Goal: Task Accomplishment & Management: Use online tool/utility

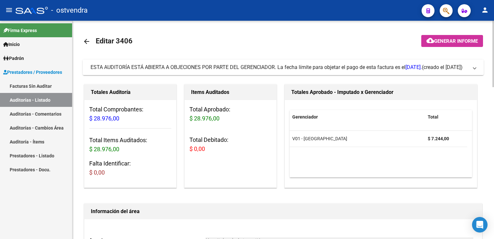
click at [474, 69] on span at bounding box center [475, 67] width 3 height 7
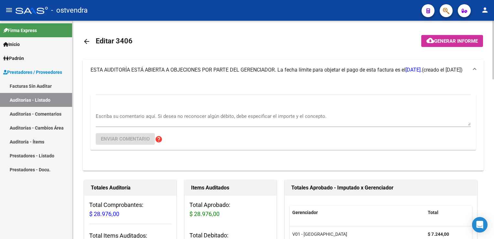
click at [175, 117] on textarea "Escriba su comentario aquí. Si desea no reconocer algún débito, debe especifica…" at bounding box center [283, 119] width 375 height 13
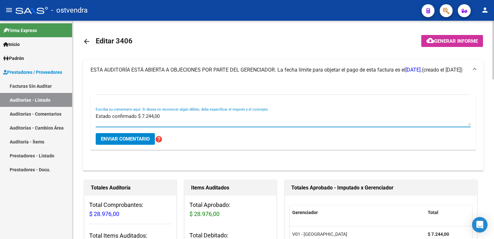
type textarea "Estado confirmado $ 7.244,00"
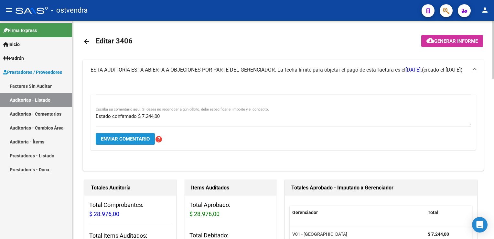
click at [110, 141] on span "Enviar comentario" at bounding box center [125, 139] width 49 height 6
